Goal: Transaction & Acquisition: Purchase product/service

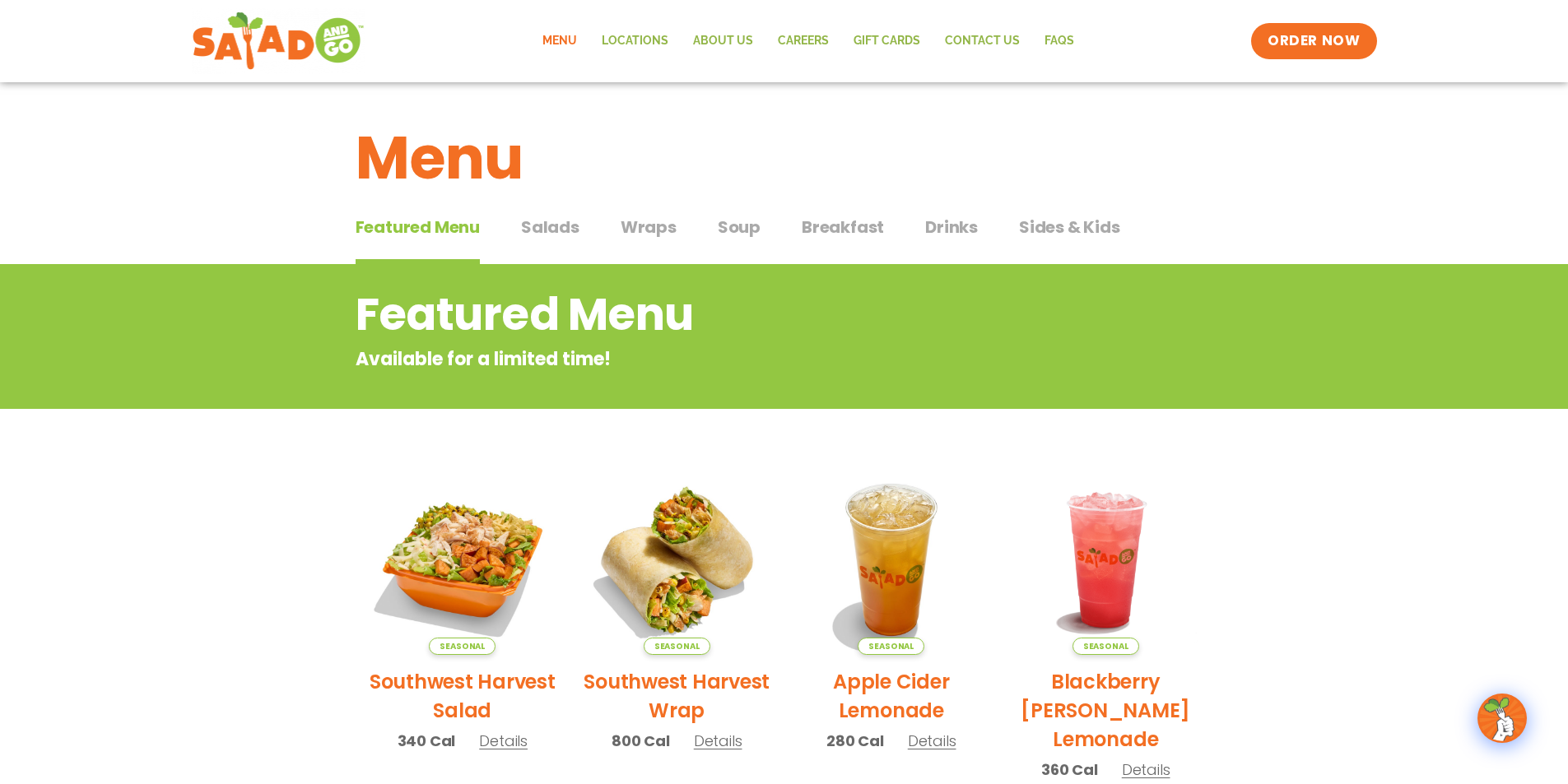
click at [569, 222] on span "Salads" at bounding box center [551, 227] width 58 height 25
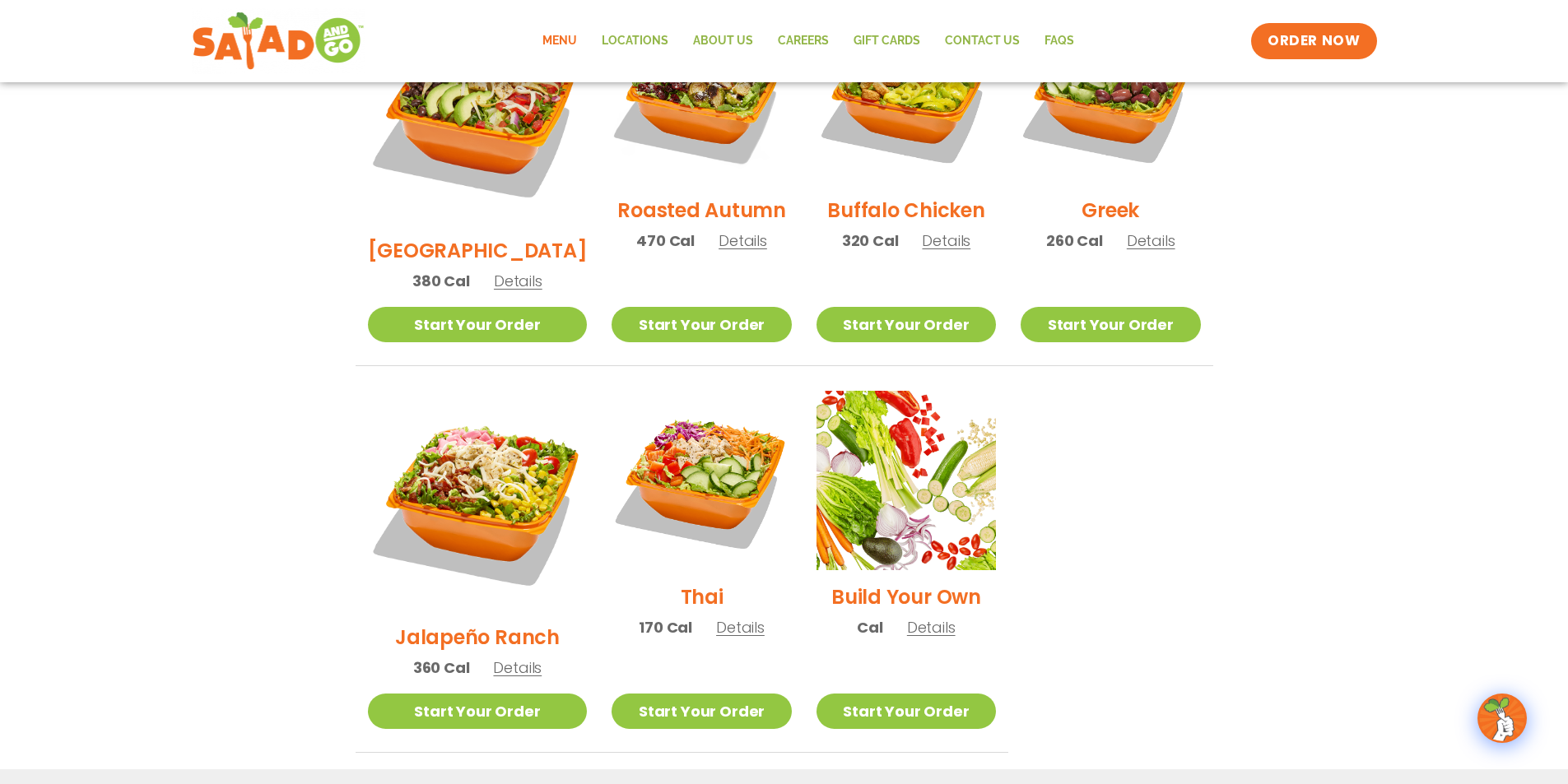
scroll to position [987, 0]
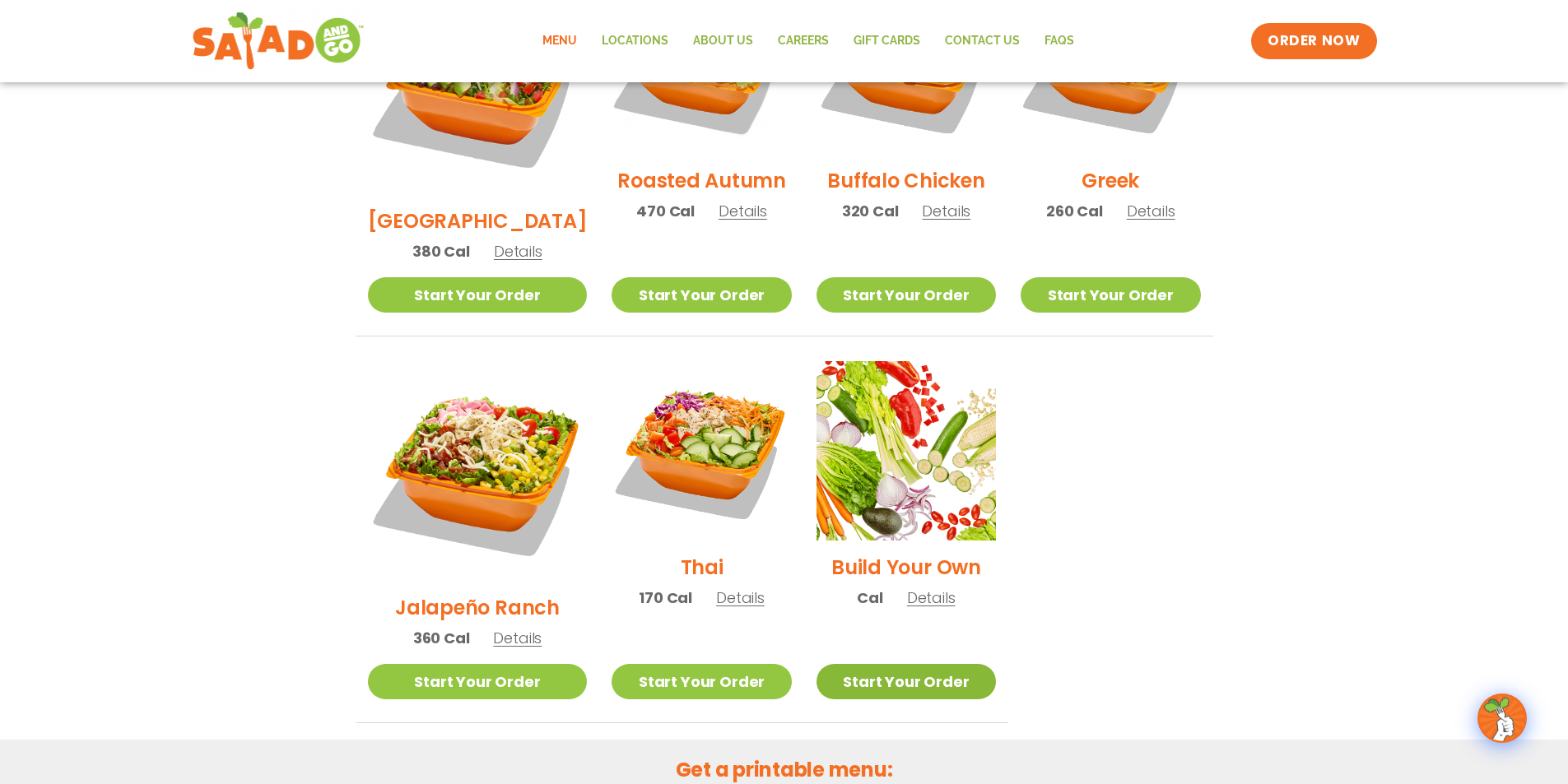
click at [817, 665] on link "Start Your Order" at bounding box center [906, 682] width 180 height 36
